Goal: Task Accomplishment & Management: Use online tool/utility

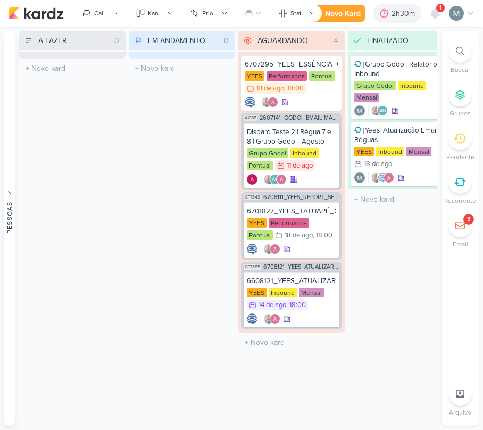
click at [477, 232] on li "3 Email" at bounding box center [459, 231] width 37 height 35
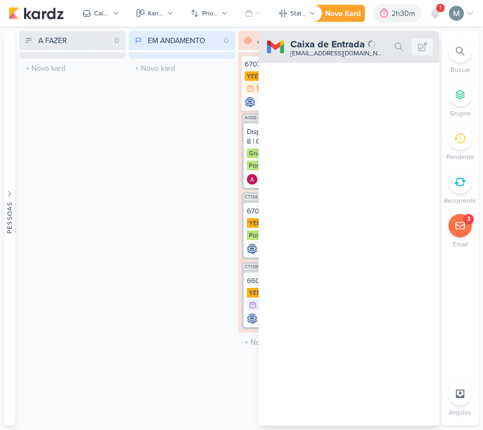
click at [462, 222] on icon at bounding box center [460, 225] width 11 height 11
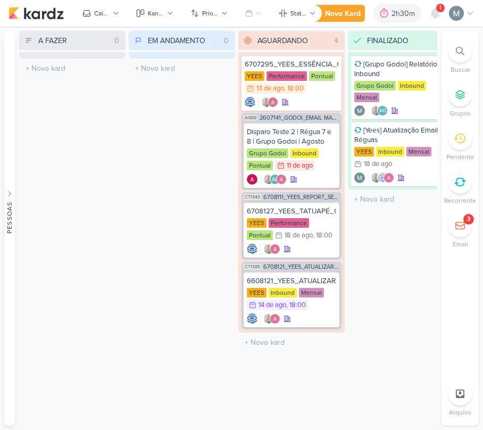
click at [462, 222] on icon at bounding box center [460, 225] width 11 height 11
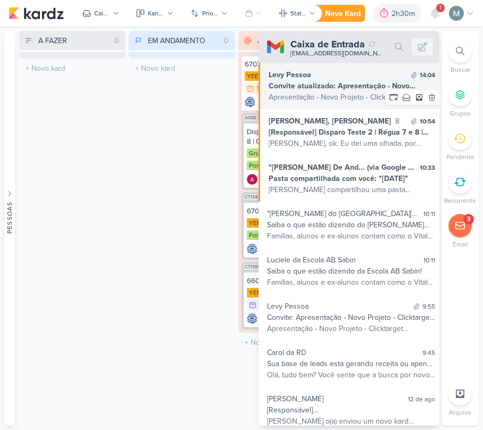
click at [360, 94] on div "Apresentação - Novo Projeto - Clicktarget Participar com o Google Meet: [PERSON…" at bounding box center [352, 96] width 166 height 11
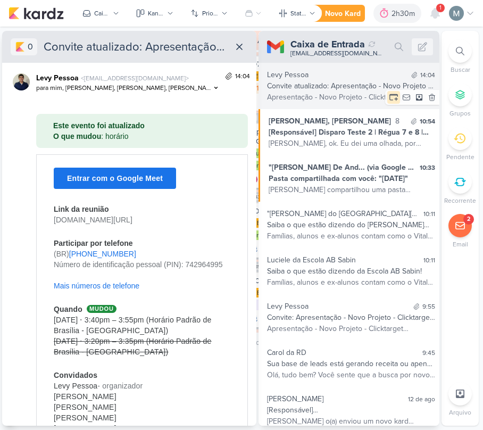
click at [390, 98] on icon at bounding box center [393, 97] width 11 height 11
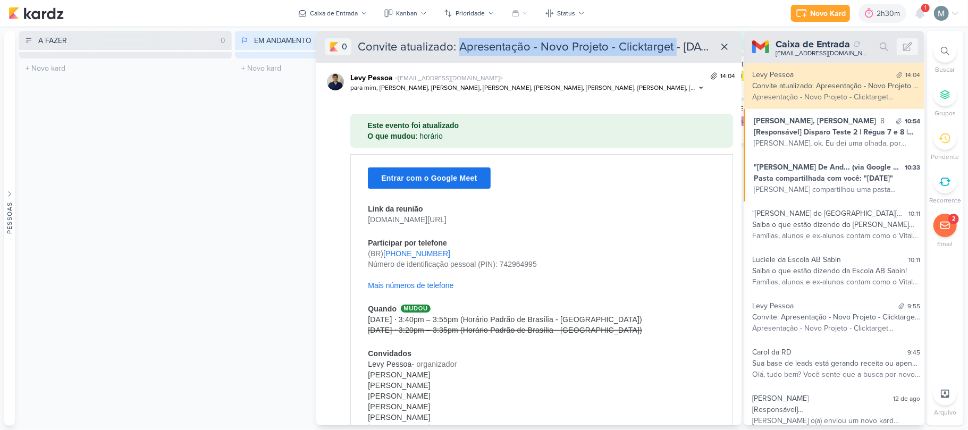
drag, startPoint x: 462, startPoint y: 47, endPoint x: 673, endPoint y: 47, distance: 211.6
click at [482, 47] on div "Convite atualizado: Apresentação - Novo Projeto - Clicktarget - [DATE] 3:40pm -…" at bounding box center [535, 47] width 354 height 18
copy div "Apresentação - Novo Projeto - Clicktarget"
click at [482, 15] on div "Novo Kard" at bounding box center [828, 13] width 36 height 11
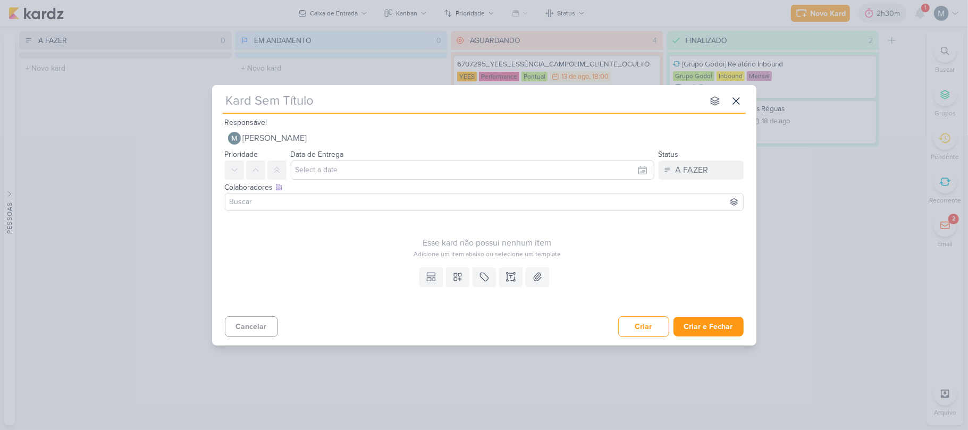
type input "Apresentação - Novo Projeto - Clicktarget"
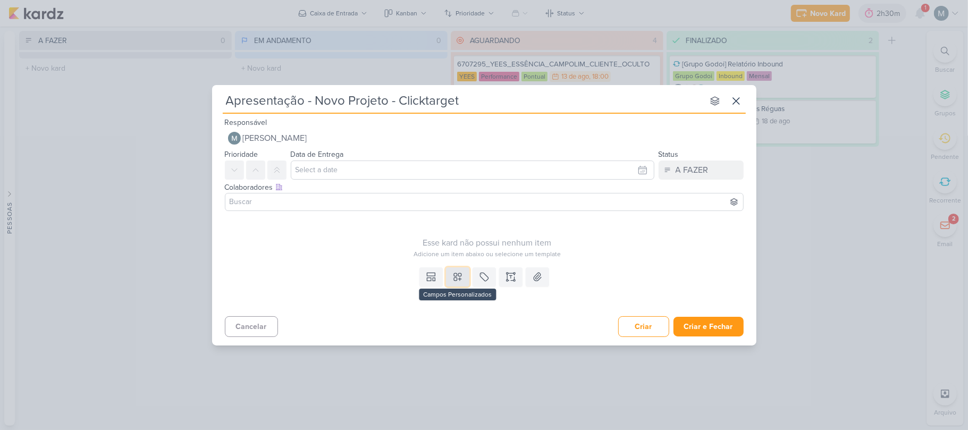
click at [446, 270] on button at bounding box center [457, 276] width 23 height 19
click at [410, 269] on div "Templates Campos Personalizados Cliente [PERSON_NAME]" at bounding box center [484, 287] width 544 height 49
click at [422, 273] on button at bounding box center [431, 276] width 23 height 19
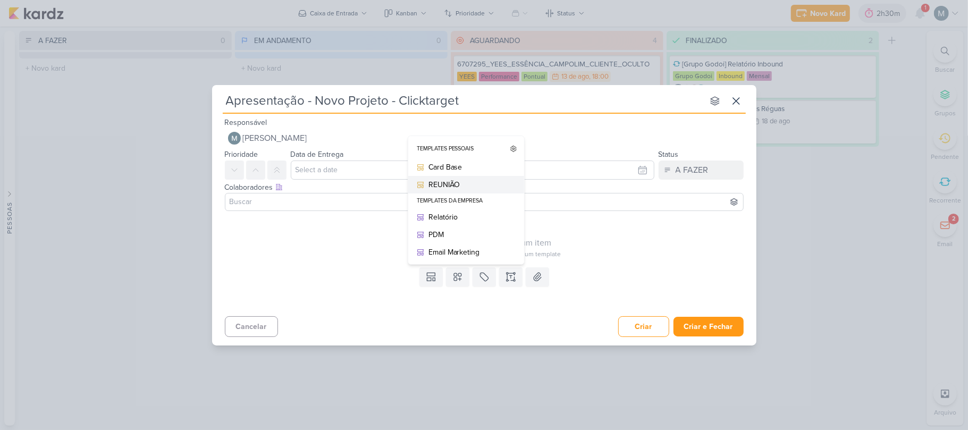
click at [447, 182] on div "REUNIÃO" at bounding box center [470, 184] width 83 height 11
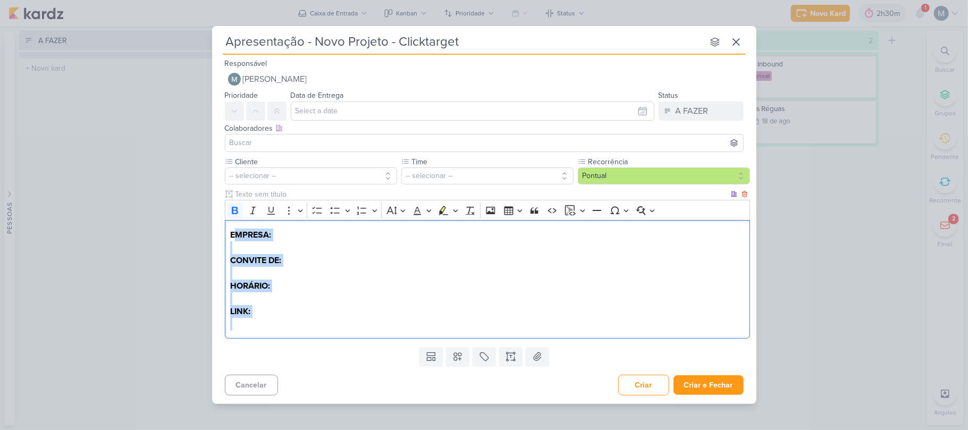
drag, startPoint x: 233, startPoint y: 233, endPoint x: 377, endPoint y: 339, distance: 179.2
click at [377, 339] on div "EMPRESA: CONVITE DE: HORÁRIO: LINK:" at bounding box center [487, 279] width 525 height 119
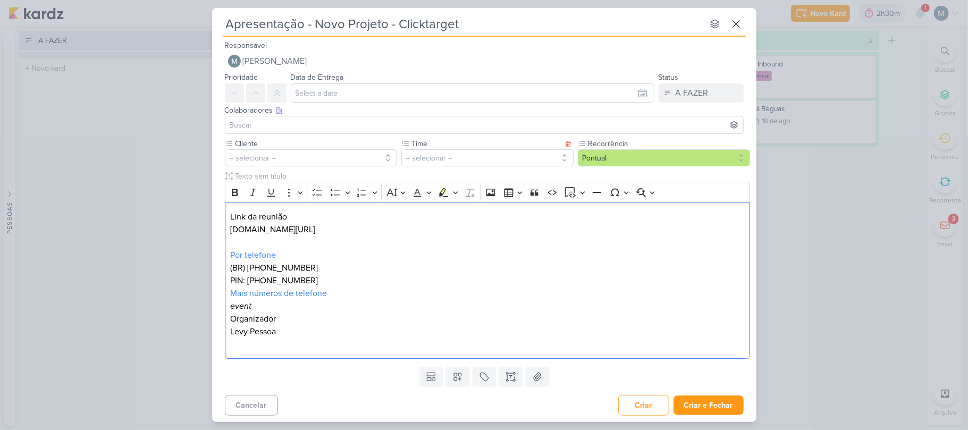
click at [430, 148] on label "Time" at bounding box center [486, 143] width 151 height 11
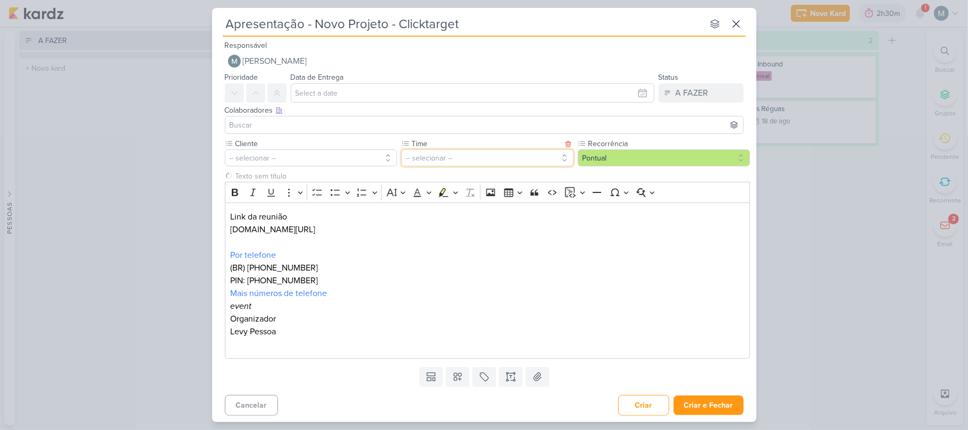
click at [437, 154] on button "-- selecionar --" at bounding box center [487, 157] width 172 height 17
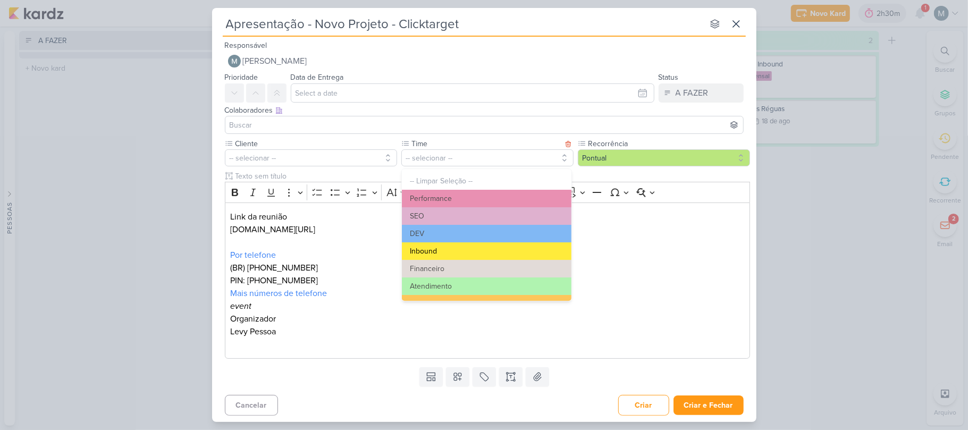
click at [440, 247] on button "Inbound" at bounding box center [487, 251] width 170 height 18
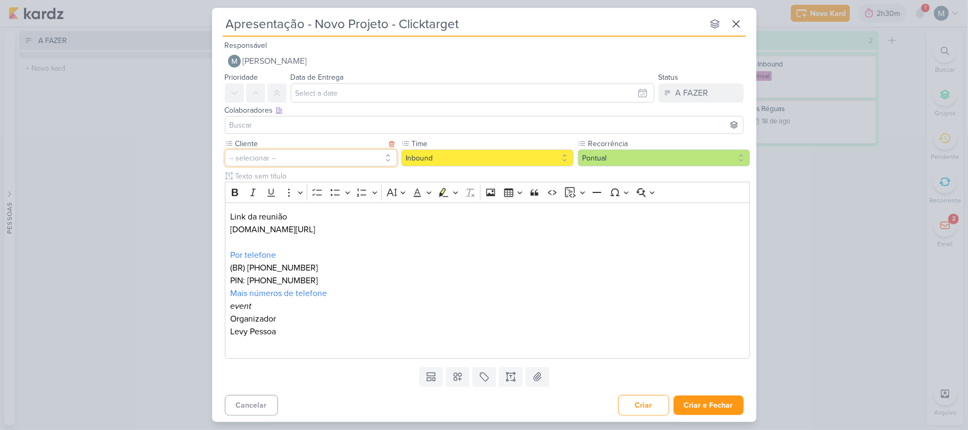
click at [331, 162] on button "-- selecionar --" at bounding box center [311, 157] width 172 height 17
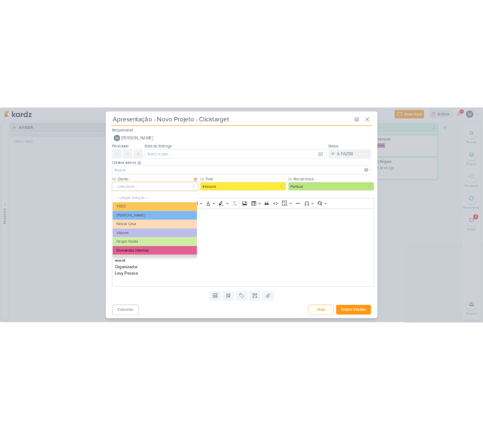
scroll to position [71, 0]
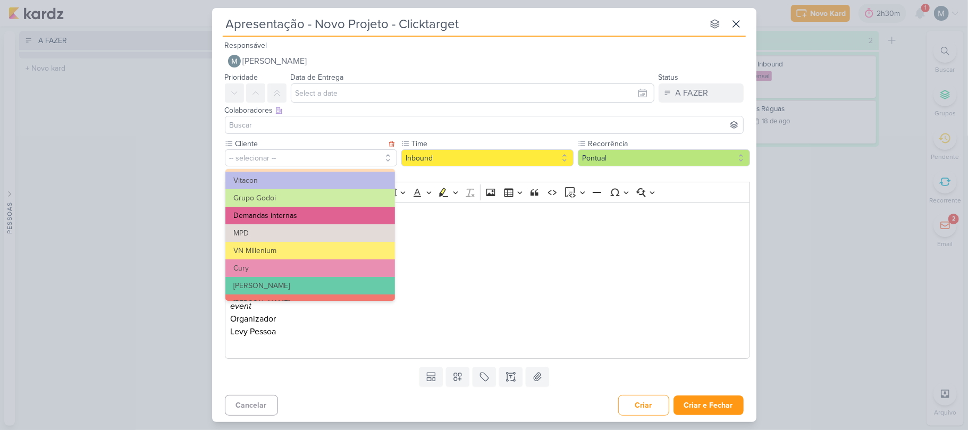
click at [294, 222] on button "Demandas internas" at bounding box center [310, 216] width 170 height 18
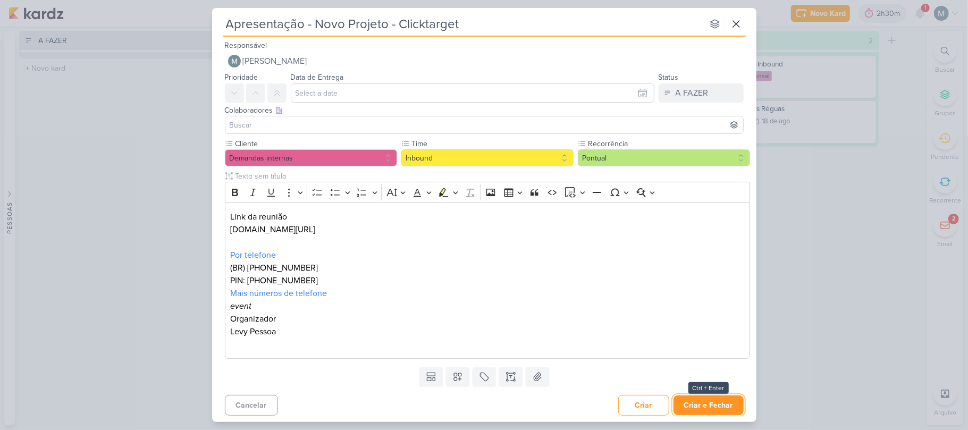
click at [482, 406] on button "Criar e Fechar" at bounding box center [709, 406] width 70 height 20
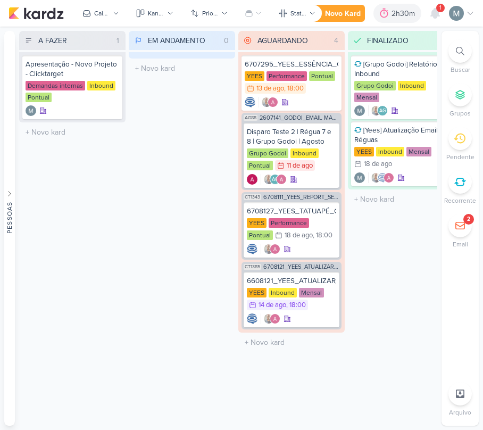
click at [449, 220] on div "2" at bounding box center [459, 225] width 23 height 23
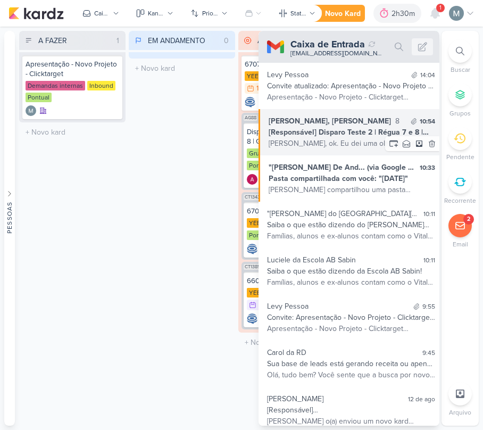
click at [343, 135] on div "[Responsável] Disparo Teste 2 | Régua 7 e 8 | Grupo Godoi | Agosto" at bounding box center [352, 132] width 166 height 11
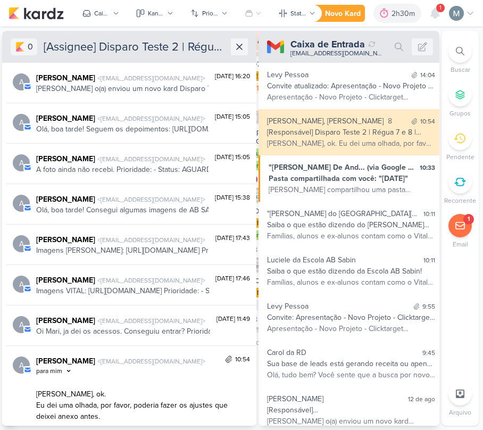
click at [237, 44] on icon at bounding box center [239, 46] width 5 height 5
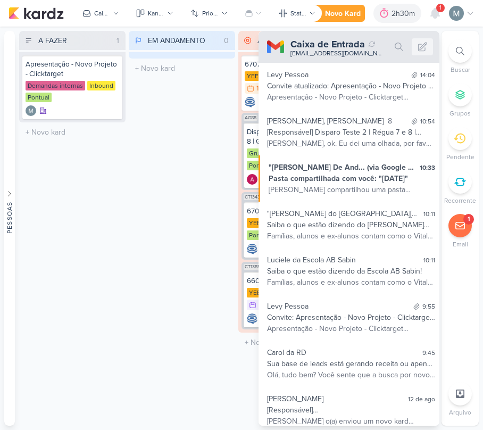
click at [113, 229] on div "A FAZER 1 Mover Para Esquerda Mover Para Direita [GEOGRAPHIC_DATA] Apresentação…" at bounding box center [72, 228] width 106 height 395
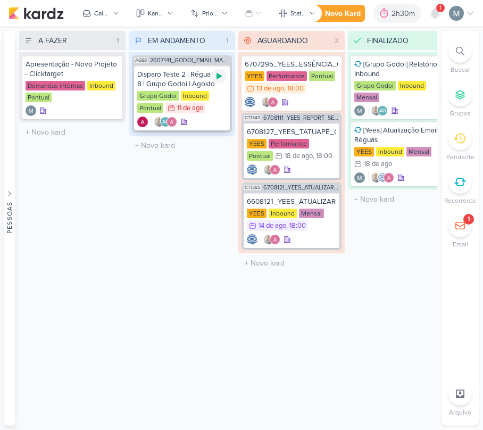
click at [220, 69] on div at bounding box center [219, 76] width 15 height 15
click at [217, 99] on div "Grupo Godoi Inbound Pontual 11/8 [DATE]" at bounding box center [181, 102] width 89 height 23
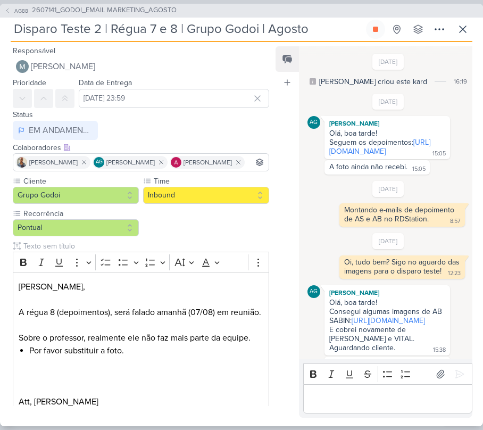
scroll to position [449, 0]
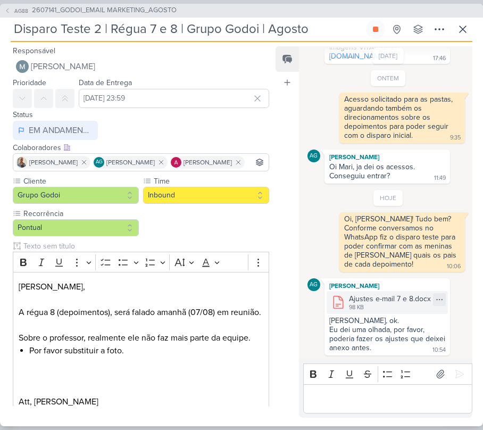
click at [354, 298] on div "Ajustes e-mail 7 e 8.docx" at bounding box center [390, 298] width 82 height 11
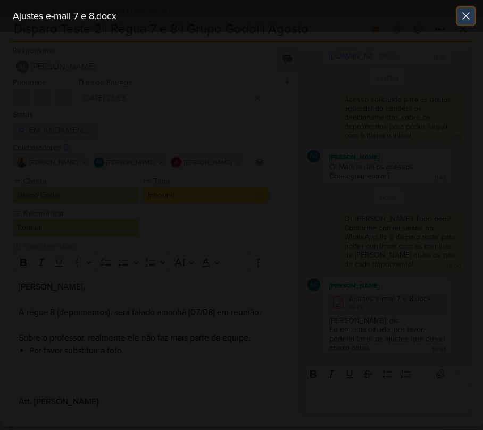
click at [467, 15] on icon at bounding box center [465, 16] width 13 height 13
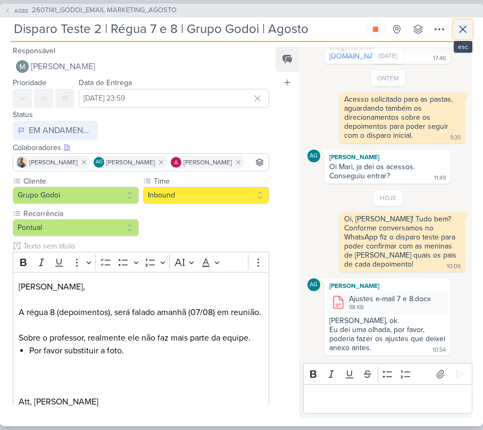
click at [460, 29] on icon at bounding box center [462, 29] width 13 height 13
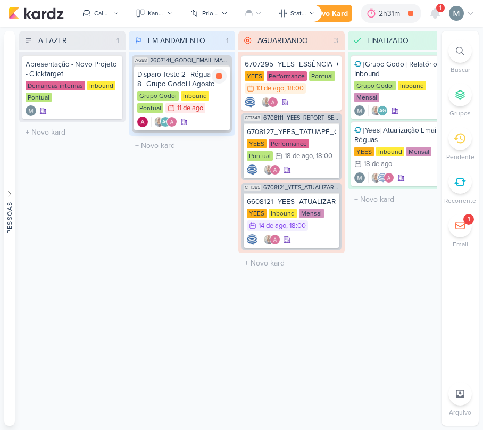
click at [208, 115] on div "Disparo Teste 2 | Régua 7 e 8 | Grupo Godoi | Agosto Grupo Godoi Inbound Pontua…" at bounding box center [182, 97] width 96 height 65
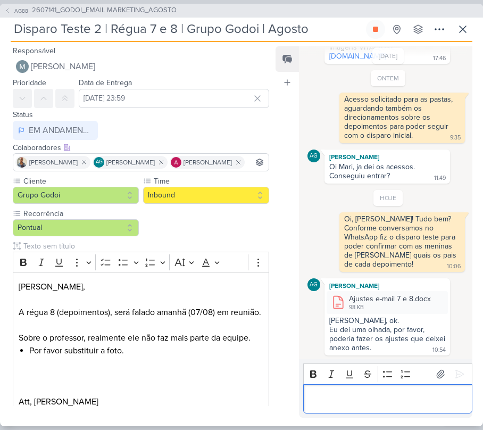
click at [430, 409] on div "Editor editing area: main" at bounding box center [387, 398] width 169 height 29
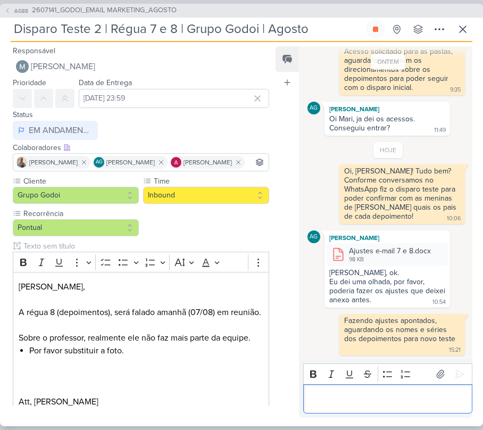
scroll to position [498, 0]
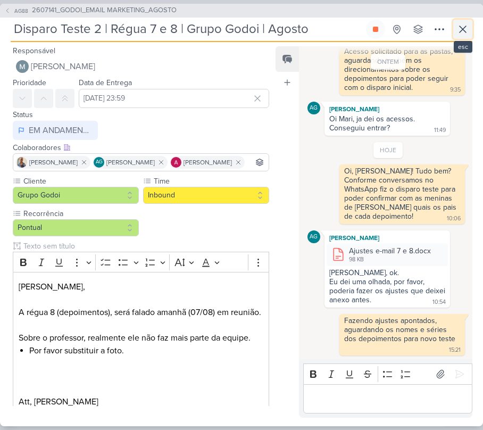
click at [454, 32] on button at bounding box center [462, 29] width 19 height 19
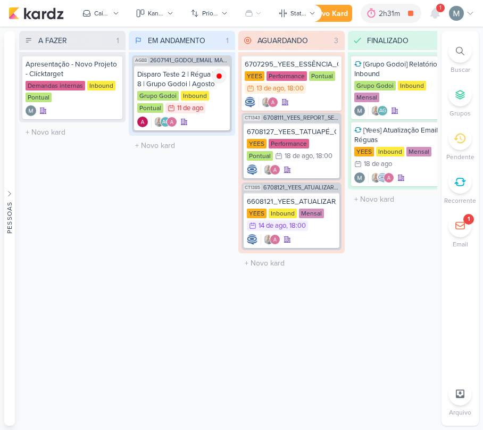
click at [444, 13] on div "Novo Kard Ctrl + k 2h31m Disparo Teste 2 | Régua 7 e 8 | Grupo Godoi | Agosto 0…" at bounding box center [383, 13] width 181 height 19
click at [433, 11] on icon at bounding box center [435, 14] width 9 height 10
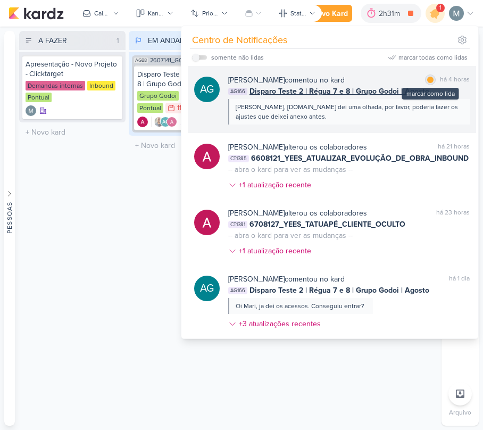
click at [425, 77] on div "marcar como lida" at bounding box center [430, 79] width 11 height 11
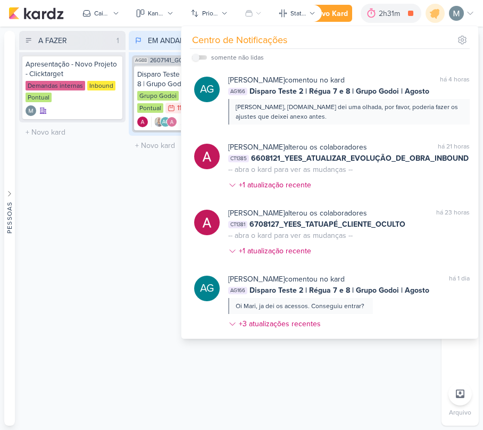
click at [49, 237] on div "A FAZER 1 Mover Para Esquerda Mover Para Direita [GEOGRAPHIC_DATA] Apresentação…" at bounding box center [72, 228] width 106 height 395
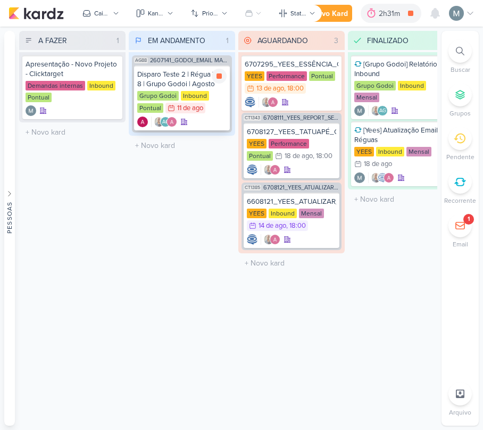
click at [190, 124] on div "AG" at bounding box center [181, 121] width 89 height 11
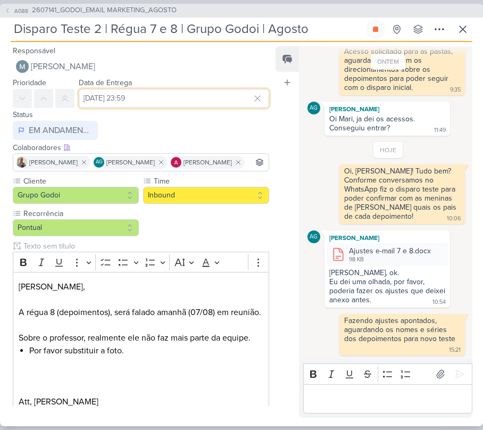
click at [114, 103] on input "[DATE] 23:59" at bounding box center [174, 98] width 190 height 19
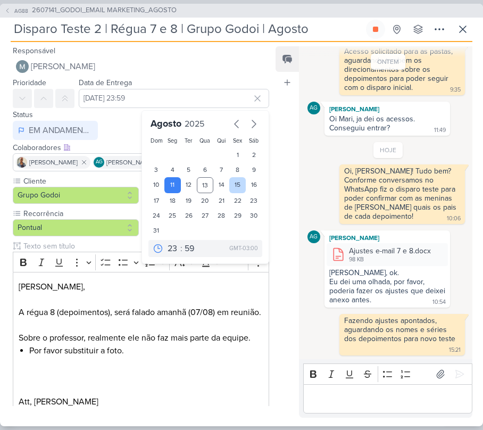
click at [234, 183] on div "15" at bounding box center [237, 185] width 16 height 16
type input "[DATE] 23:59"
click at [263, 192] on div "[DATE] Dom Seg Ter Qua Qui Sex Sáb 1 2 3 4 5 6 7 8 9 10 11 12 13 14 15 16 17 18…" at bounding box center [205, 187] width 128 height 154
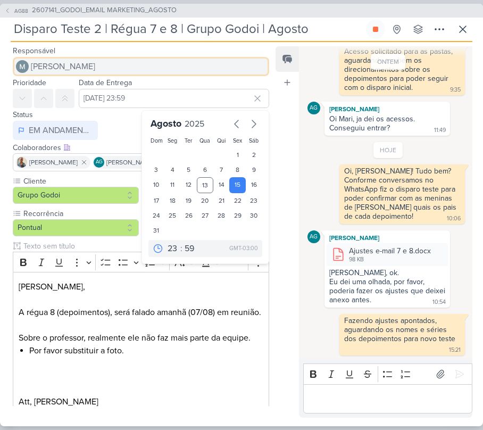
click at [212, 61] on button "[PERSON_NAME]" at bounding box center [141, 66] width 256 height 19
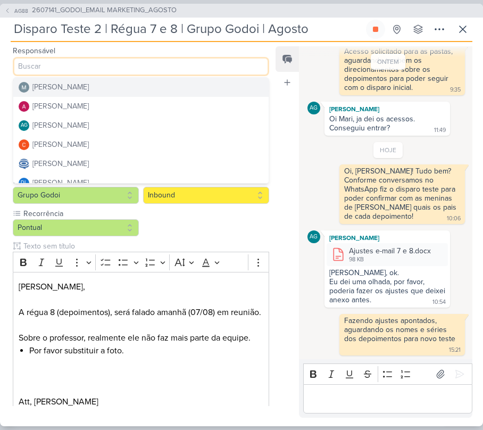
click at [315, 137] on div "[DATE] [PERSON_NAME] criou este kard 16:19 [DATE] AG" at bounding box center [385, 203] width 172 height 312
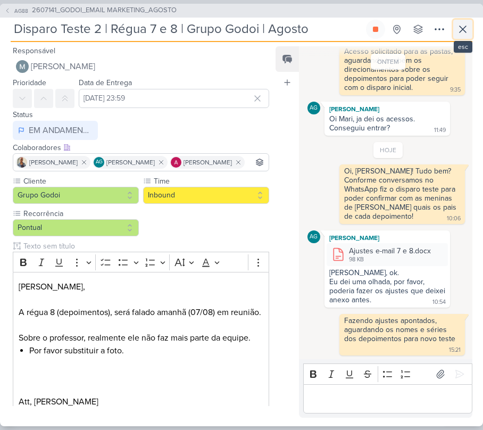
click at [463, 35] on icon at bounding box center [462, 29] width 13 height 13
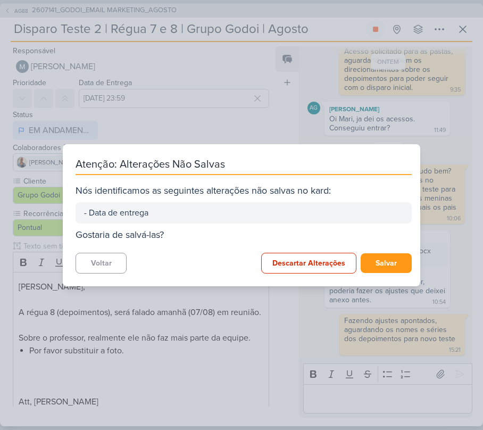
click at [398, 250] on div "Atenção: Alterações Não Salvas Nós identificamos as seguintes alterações não sa…" at bounding box center [241, 215] width 357 height 142
click at [398, 266] on button "Salvar" at bounding box center [385, 263] width 51 height 20
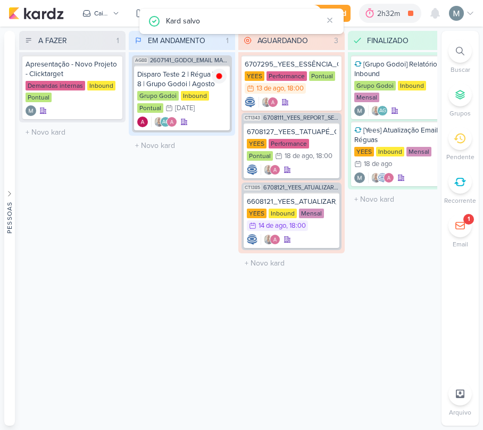
click at [462, 222] on icon at bounding box center [460, 225] width 11 height 11
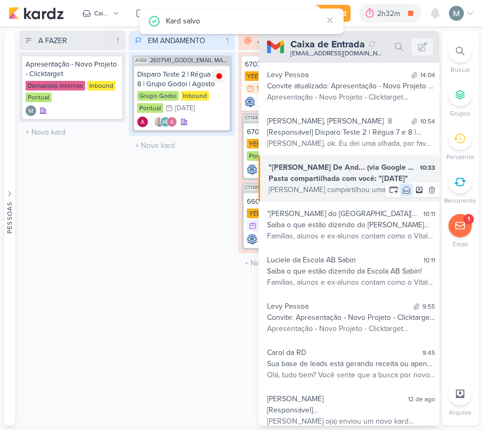
click at [402, 188] on icon at bounding box center [406, 190] width 9 height 9
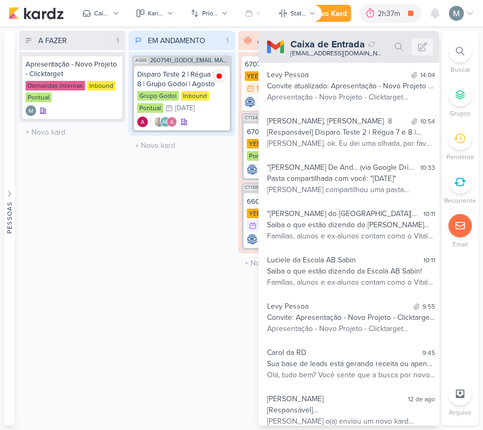
click at [147, 272] on div "EM ANDAMENTO 1 Mover Para Esquerda Mover Para Direita [GEOGRAPHIC_DATA] AG88 26…" at bounding box center [182, 228] width 106 height 395
